Goal: Use online tool/utility: Utilize a website feature to perform a specific function

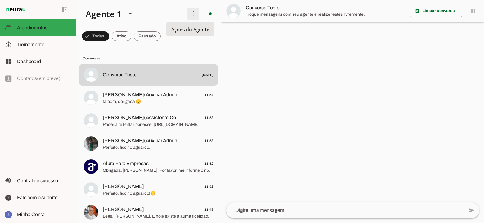
click at [193, 10] on span at bounding box center [193, 14] width 15 height 15
click at [260, 25] on md-item "Ativar chats em massa" at bounding box center [277, 36] width 34 height 29
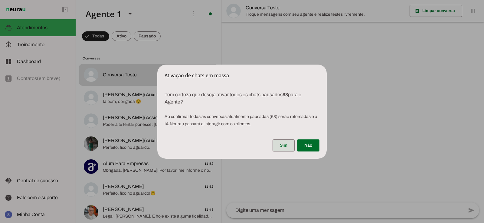
click at [288, 148] on span at bounding box center [283, 145] width 22 height 15
